Goal: Download file/media

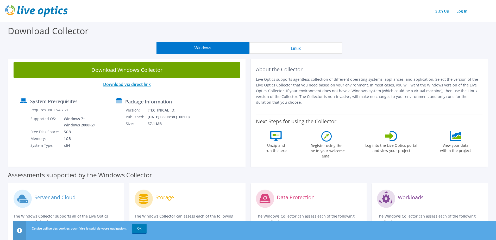
click at [131, 86] on link "Download via direct link" at bounding box center [127, 84] width 48 height 6
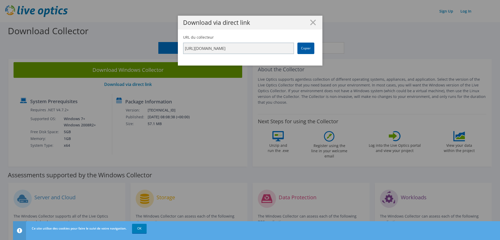
click at [244, 50] on link "Copier" at bounding box center [306, 47] width 17 height 11
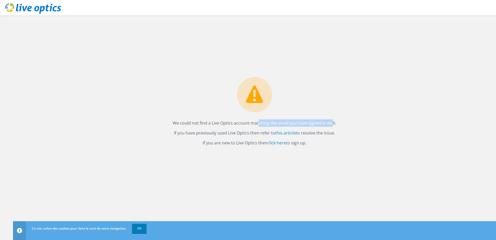
drag, startPoint x: 250, startPoint y: 122, endPoint x: 319, endPoint y: 125, distance: 68.9
click at [319, 125] on p "We could not find a Live Optics account matching the email you have signed in w…" at bounding box center [255, 122] width 164 height 7
click at [319, 124] on p "We could not find a Live Optics account matching the email you have signed in w…" at bounding box center [255, 122] width 164 height 7
